Goal: Transaction & Acquisition: Purchase product/service

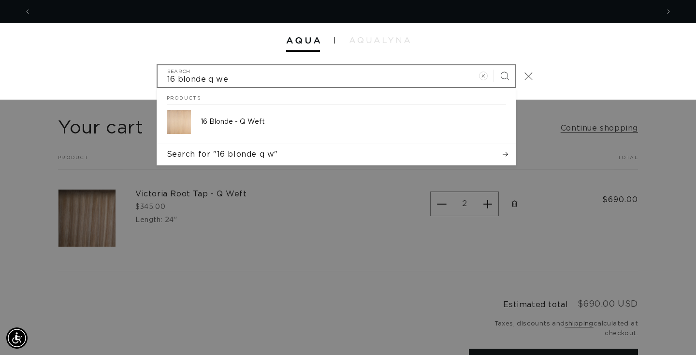
scroll to position [0, 644]
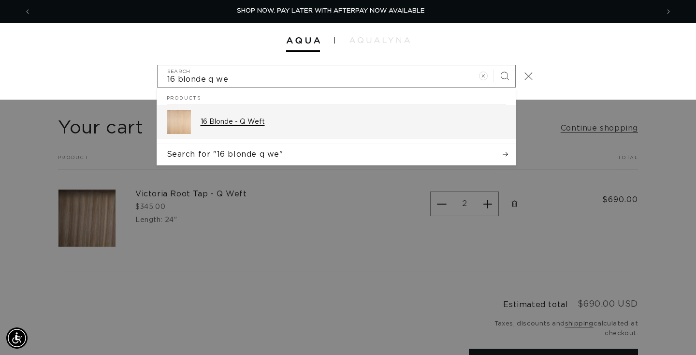
type input "16 blonde q we"
click at [236, 118] on p "16 Blonde - Q Weft" at bounding box center [352, 121] width 305 height 9
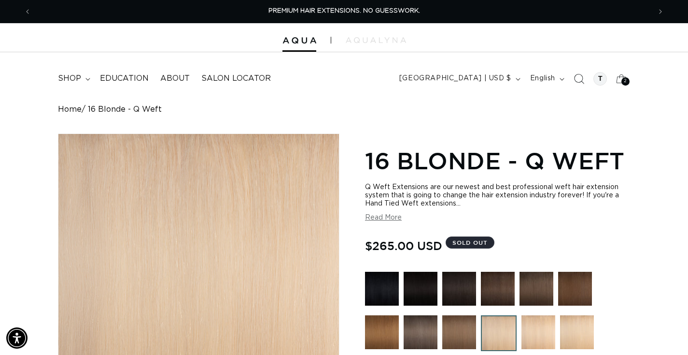
click at [583, 81] on icon "Search" at bounding box center [579, 78] width 10 height 10
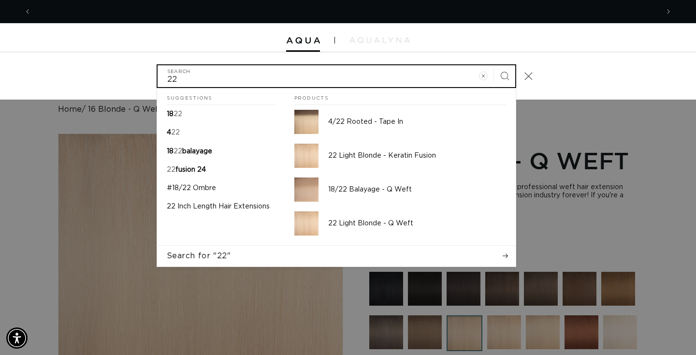
scroll to position [0, 1289]
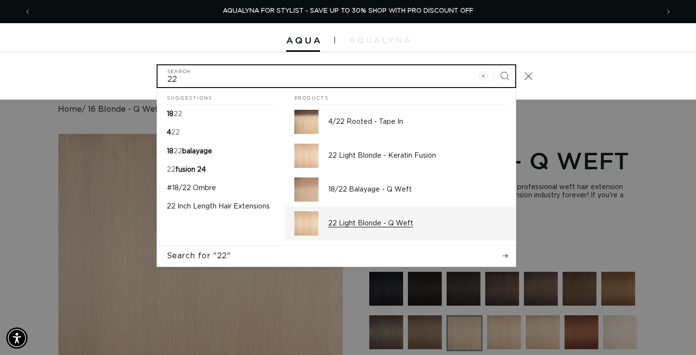
type input "22"
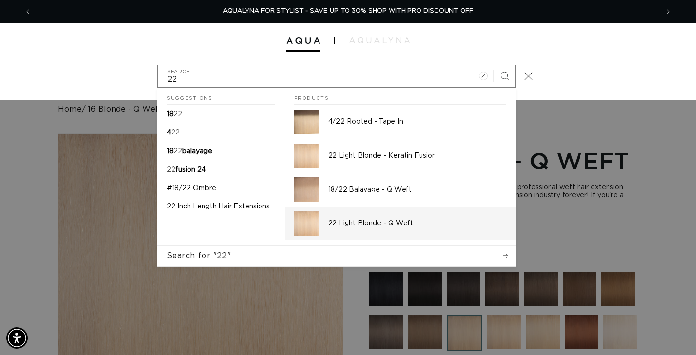
click at [396, 219] on p "22 Light Blonde - Q Weft" at bounding box center [417, 223] width 178 height 9
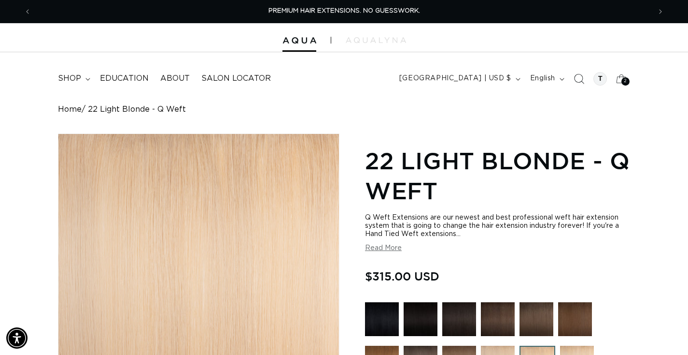
click at [582, 78] on icon "Search" at bounding box center [579, 78] width 10 height 10
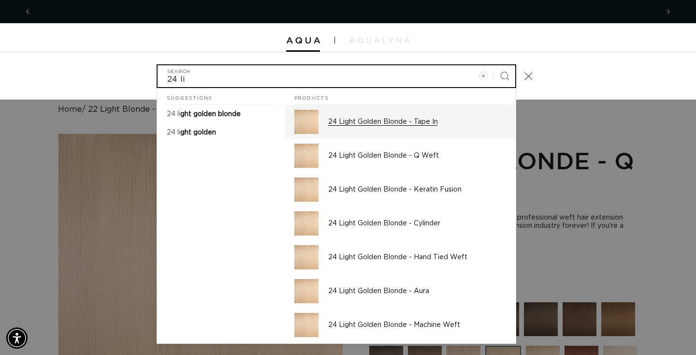
scroll to position [0, 644]
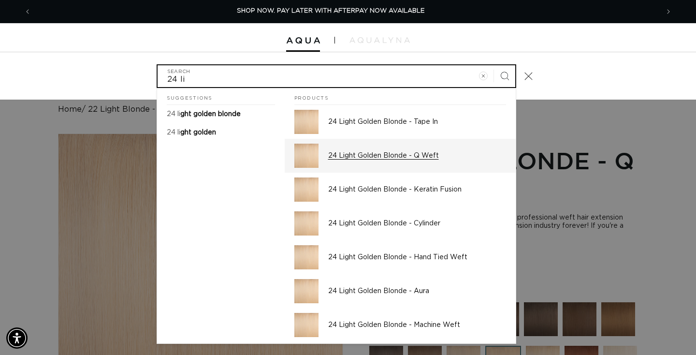
type input "24 li"
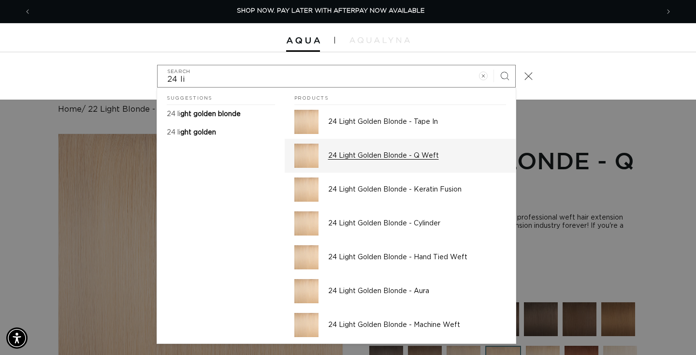
click at [420, 154] on p "24 Light Golden Blonde - Q Weft" at bounding box center [417, 155] width 178 height 9
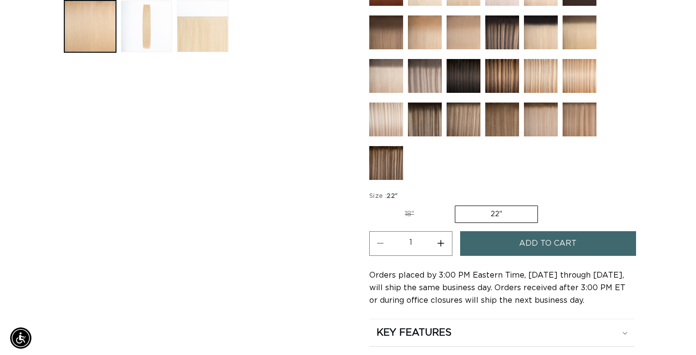
scroll to position [421, 0]
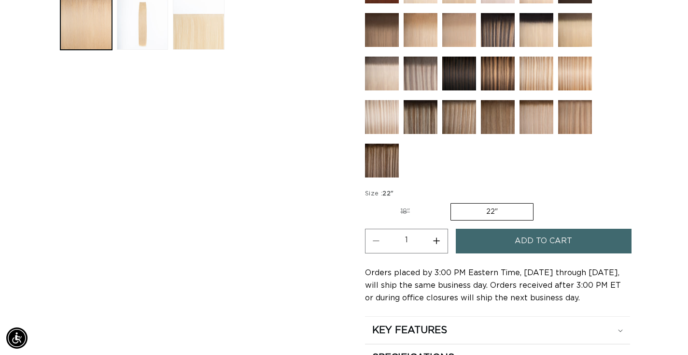
click at [471, 245] on button "Add to cart" at bounding box center [544, 240] width 176 height 25
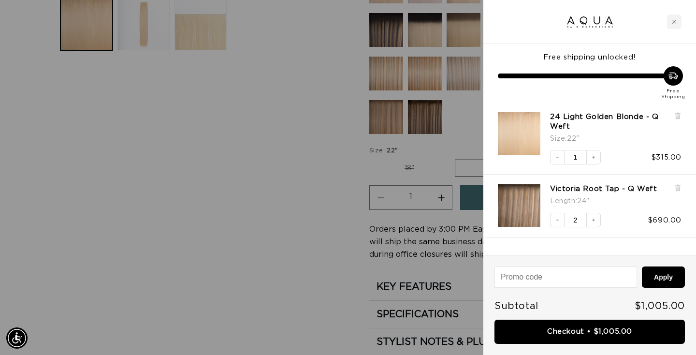
scroll to position [0, 1289]
click at [676, 188] on icon at bounding box center [677, 188] width 4 height 5
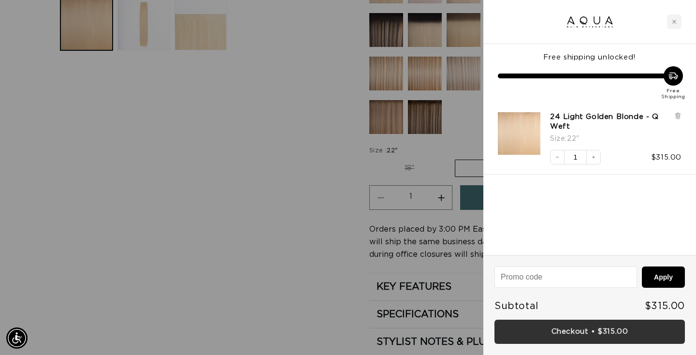
scroll to position [0, 0]
click at [557, 325] on link "Checkout • $315.00" at bounding box center [589, 331] width 190 height 25
